Goal: Book appointment/travel/reservation

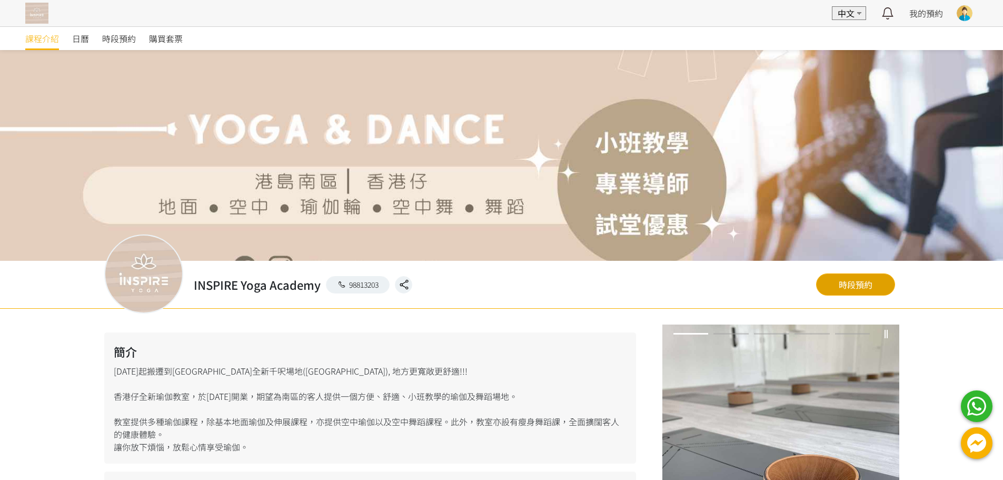
click at [860, 285] on link "時段預約" at bounding box center [855, 284] width 79 height 22
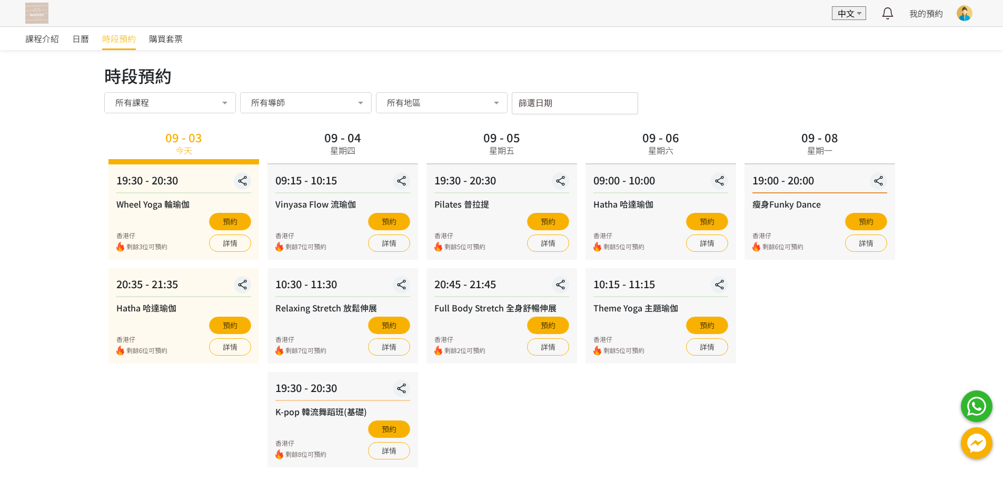
click at [615, 104] on input "篩選日期" at bounding box center [575, 103] width 126 height 22
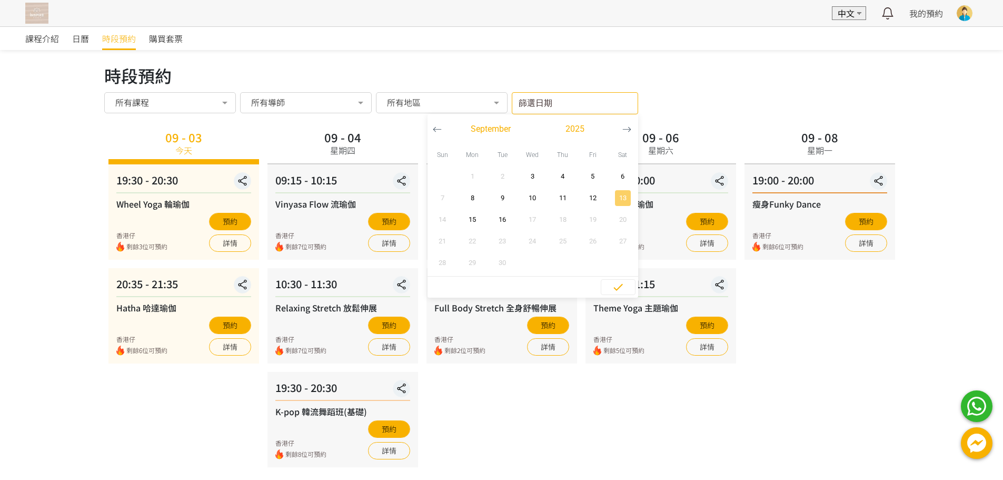
click at [624, 200] on span "13" at bounding box center [623, 198] width 24 height 11
type input "[DATE] - ..."
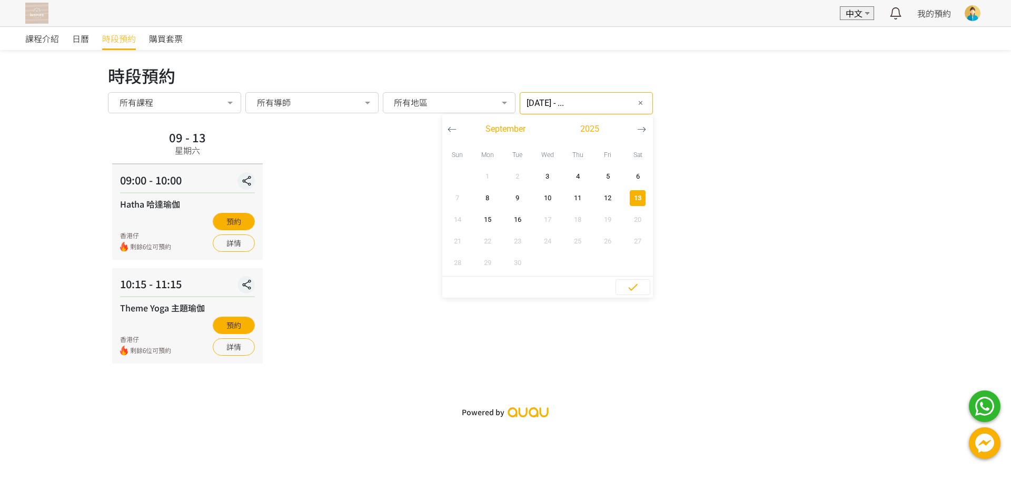
click at [304, 213] on div "09 - 13 星期六 09:00 - 10:00 Hatha 哈達瑜伽 香港仔 剩餘6位可預約 預約 詳情 10:15 - 11:15 Theme Yoga…" at bounding box center [505, 245] width 795 height 236
